Goal: Task Accomplishment & Management: Complete application form

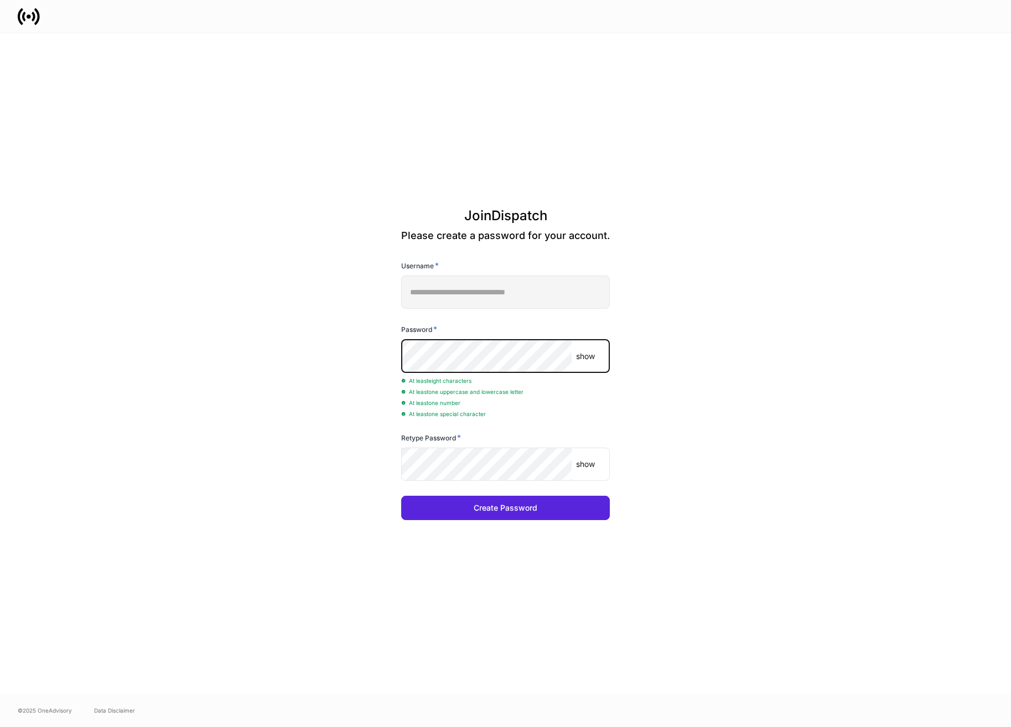
click at [593, 358] on p "show" at bounding box center [585, 356] width 19 height 11
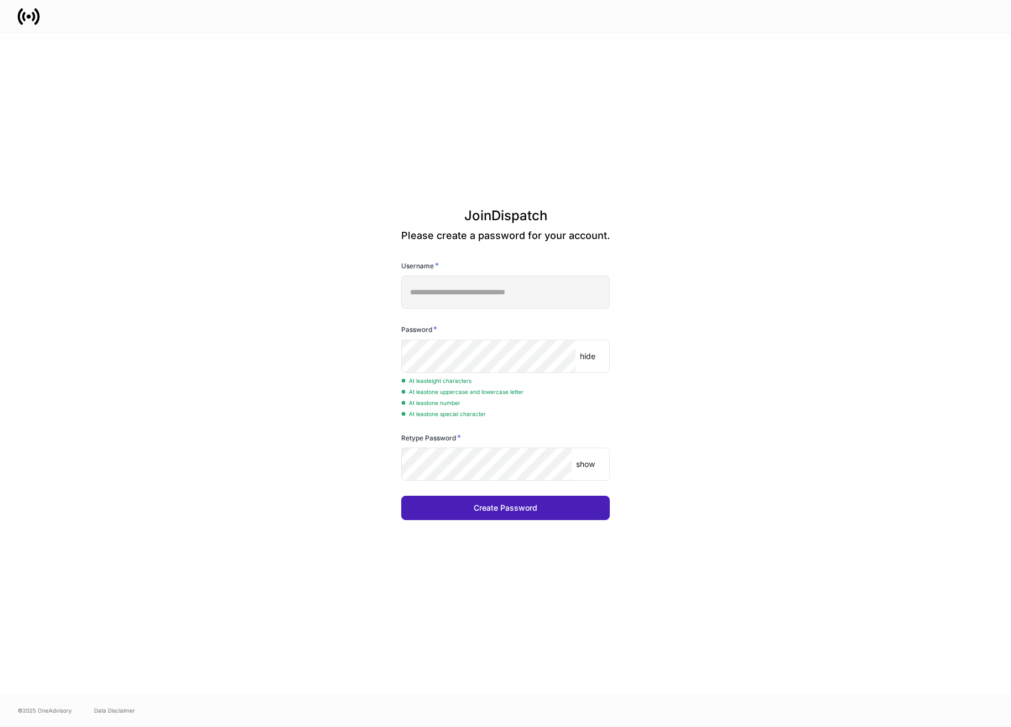
click at [560, 505] on button "Create Password" at bounding box center [505, 508] width 209 height 24
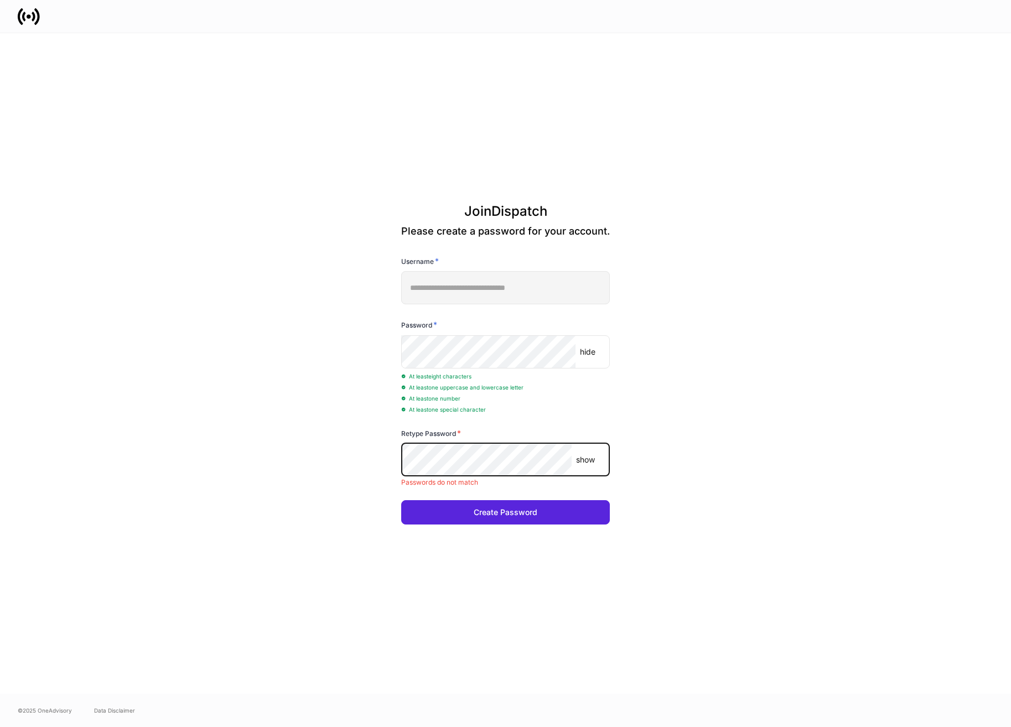
click at [307, 451] on div "**********" at bounding box center [505, 363] width 593 height 660
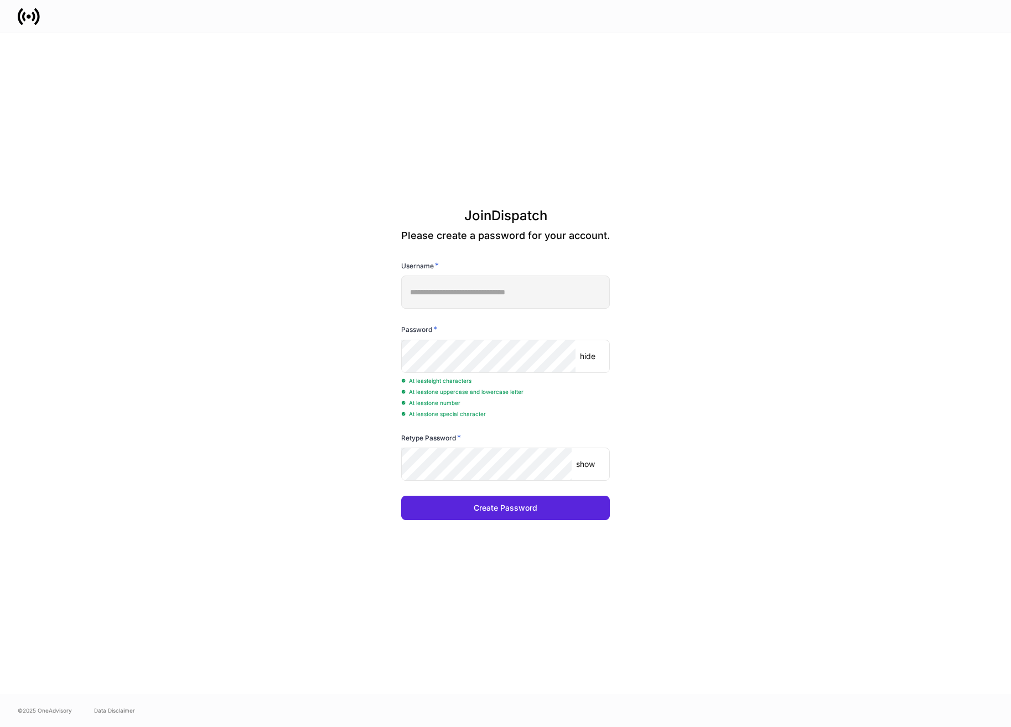
click at [586, 460] on p "show" at bounding box center [585, 464] width 19 height 11
click at [538, 501] on button "Create Password" at bounding box center [505, 508] width 209 height 24
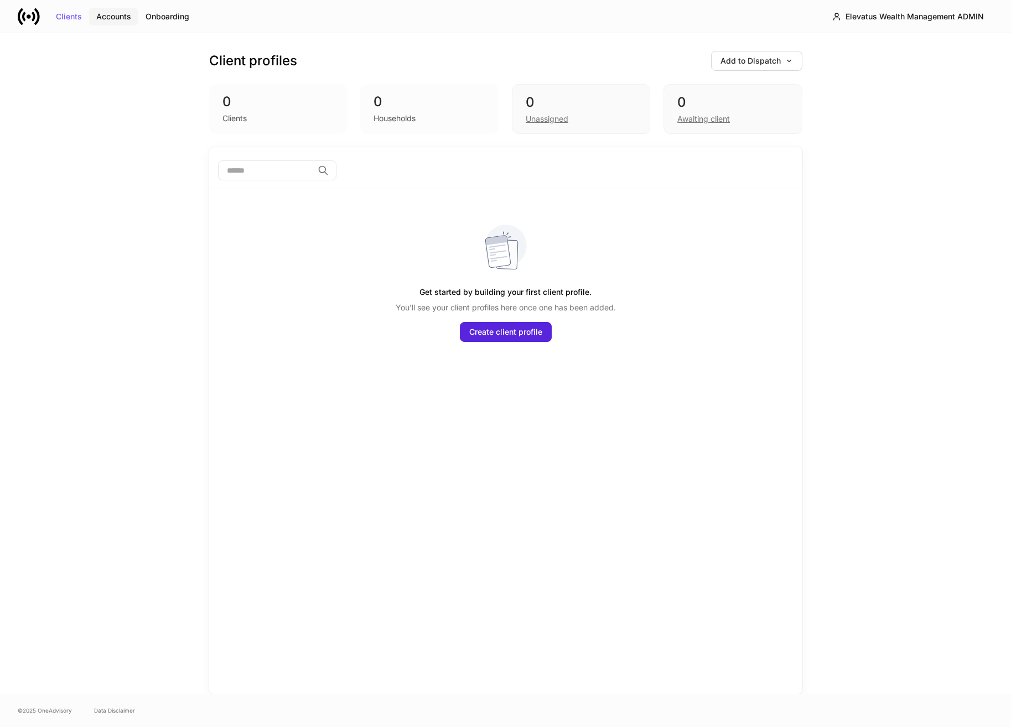
click at [112, 20] on div "Accounts" at bounding box center [113, 17] width 35 height 8
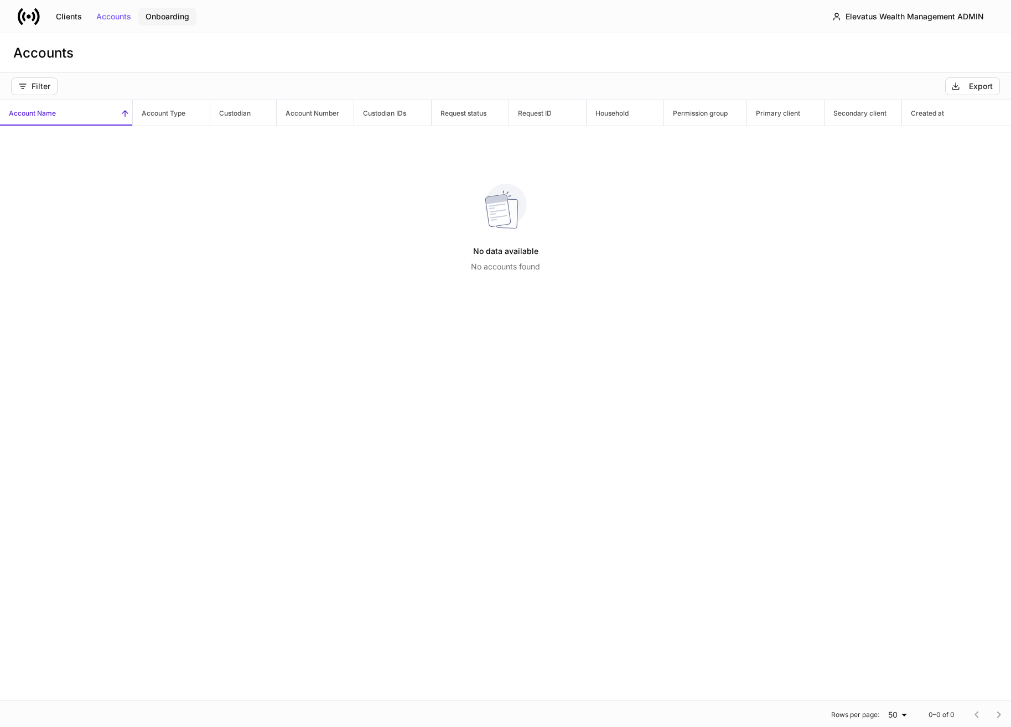
click at [149, 15] on div "Onboarding" at bounding box center [167, 17] width 44 height 8
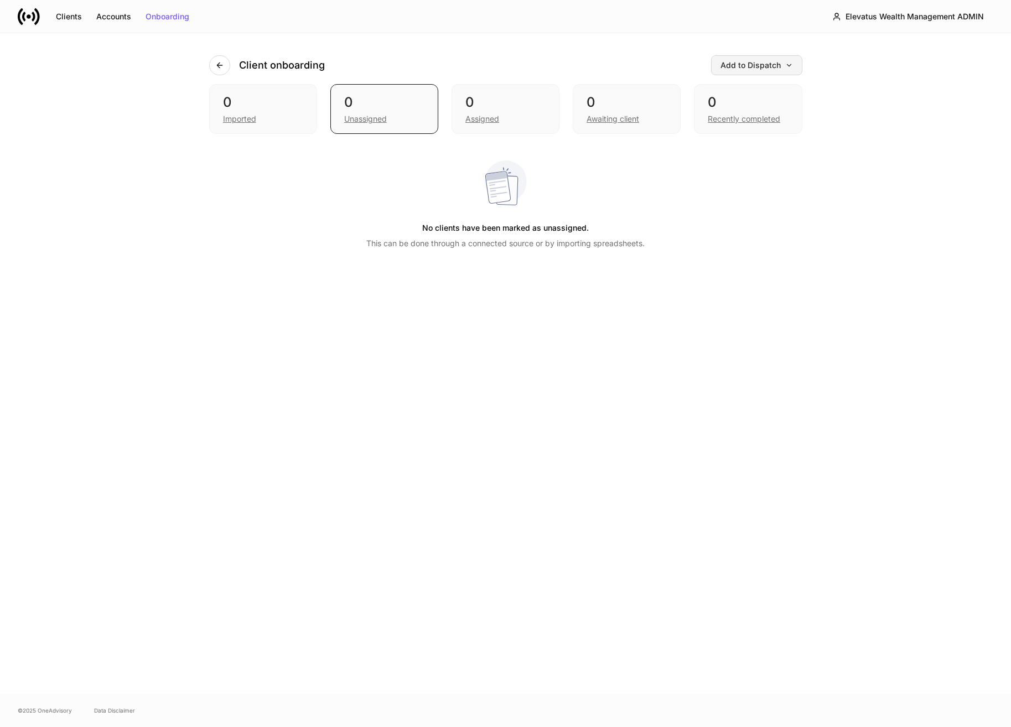
click at [778, 55] on button "Add to Dispatch" at bounding box center [756, 65] width 91 height 20
click at [59, 17] on div at bounding box center [505, 363] width 1011 height 727
click at [137, 22] on div "Clients Accounts Onboarding" at bounding box center [107, 17] width 179 height 22
click at [72, 19] on div "Clients" at bounding box center [69, 17] width 26 height 8
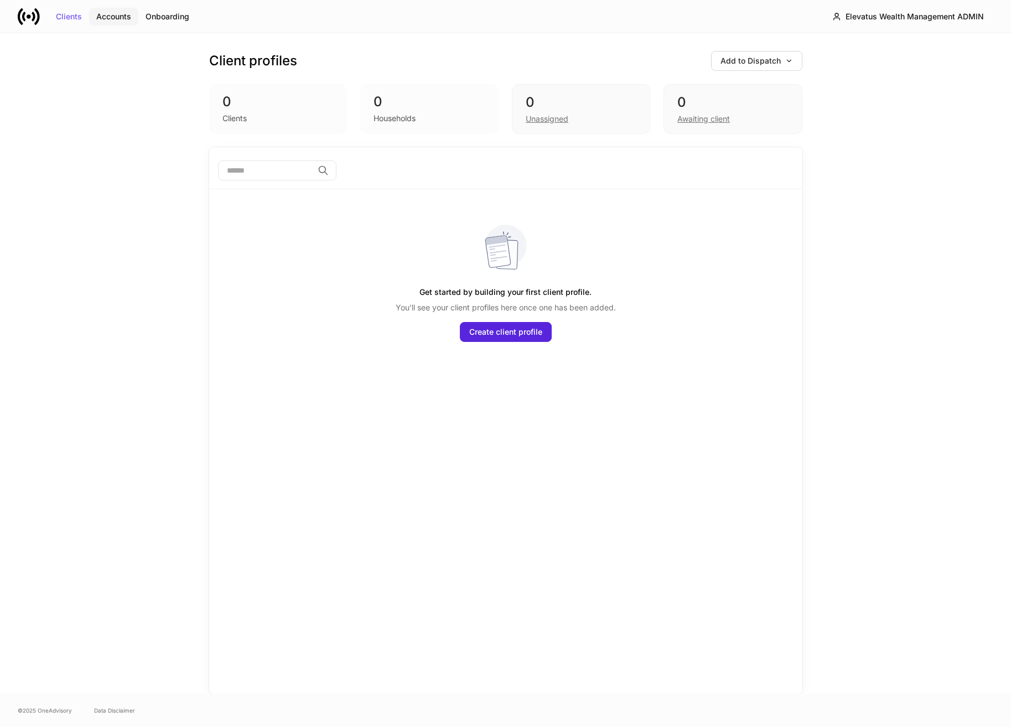
click at [108, 11] on button "Accounts" at bounding box center [113, 17] width 49 height 18
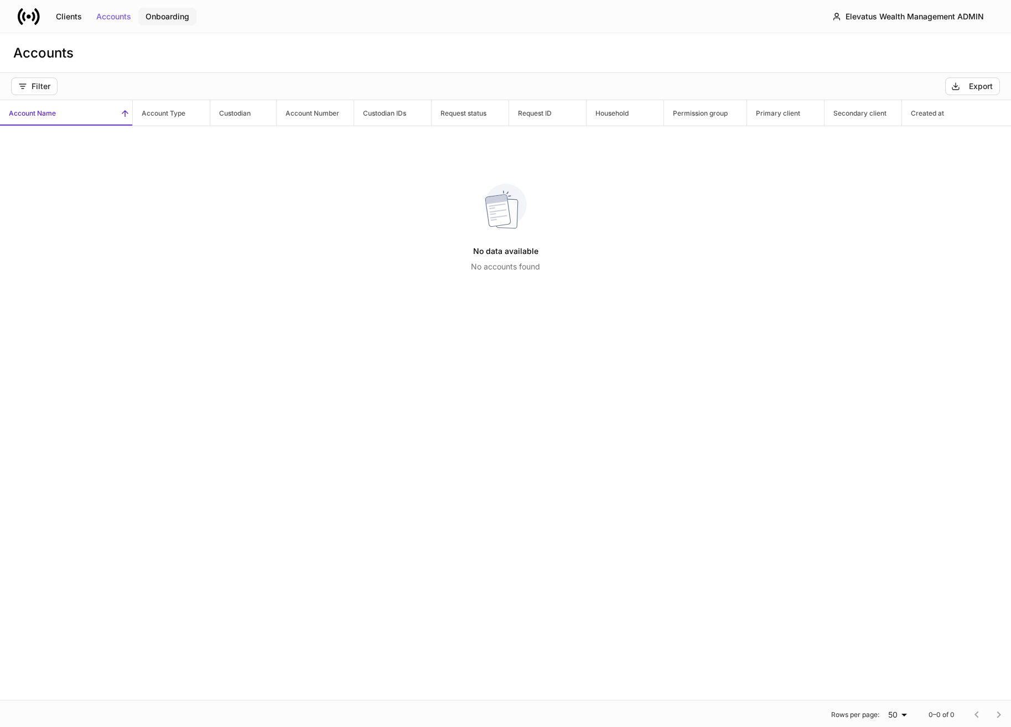
click at [157, 14] on div "Onboarding" at bounding box center [167, 17] width 44 height 8
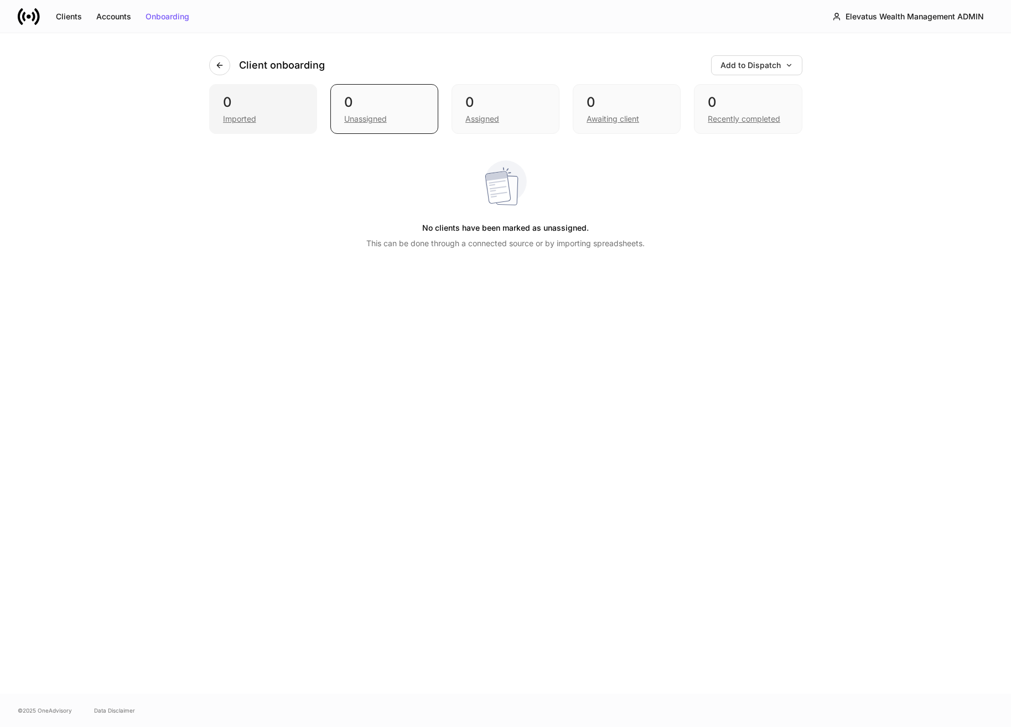
click at [238, 117] on div "Imported" at bounding box center [239, 118] width 33 height 11
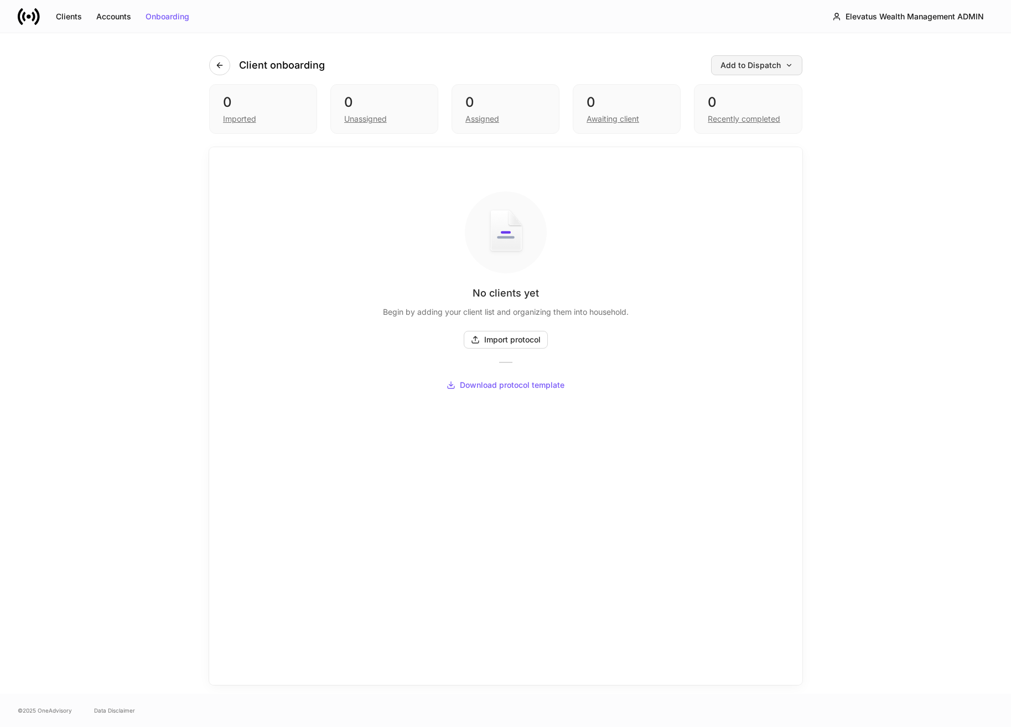
click at [787, 64] on icon "button" at bounding box center [789, 65] width 8 height 8
click at [859, 16] on div at bounding box center [505, 363] width 1011 height 727
